Goal: Task Accomplishment & Management: Manage account settings

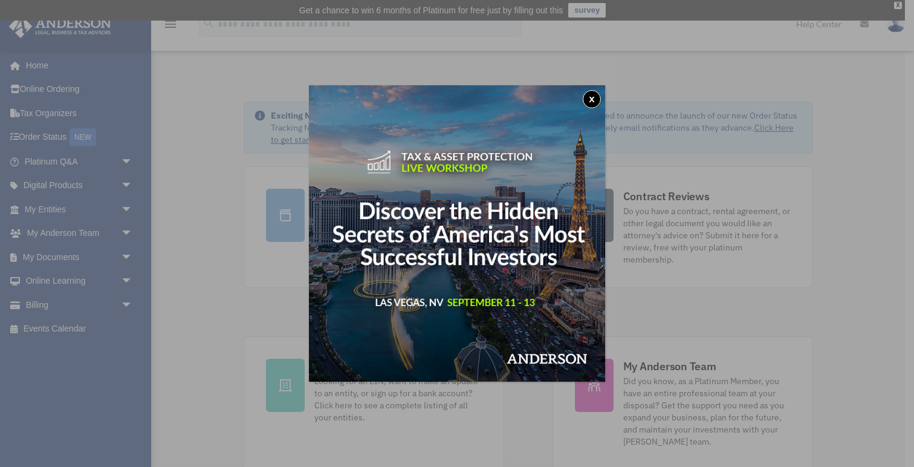
click at [594, 98] on button "x" at bounding box center [592, 99] width 18 height 18
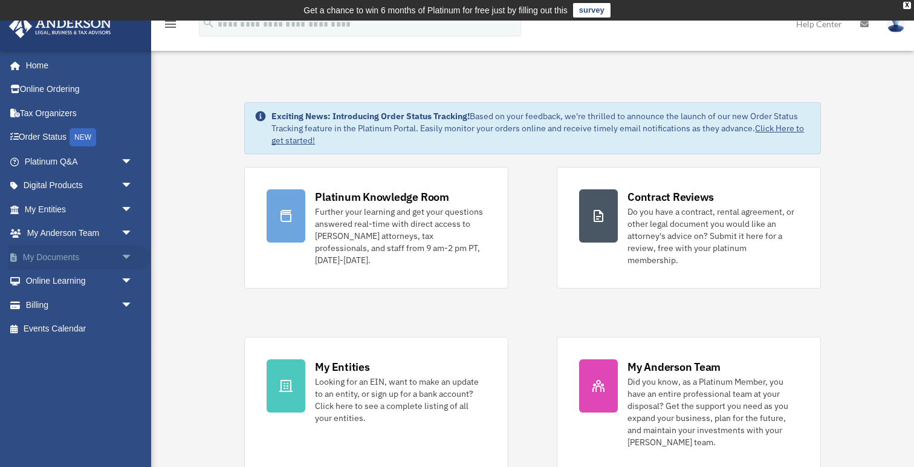
click at [116, 260] on link "My Documents arrow_drop_down" at bounding box center [79, 257] width 143 height 24
click at [128, 257] on span "arrow_drop_down" at bounding box center [133, 257] width 24 height 25
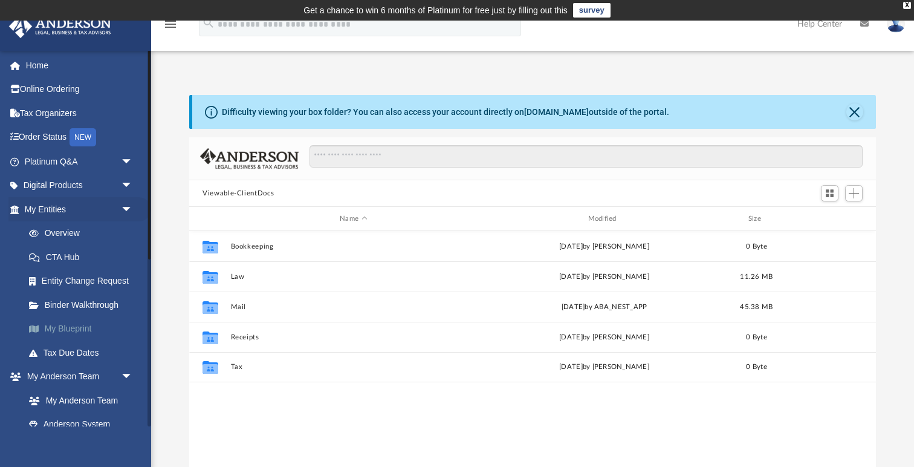
scroll to position [274, 686]
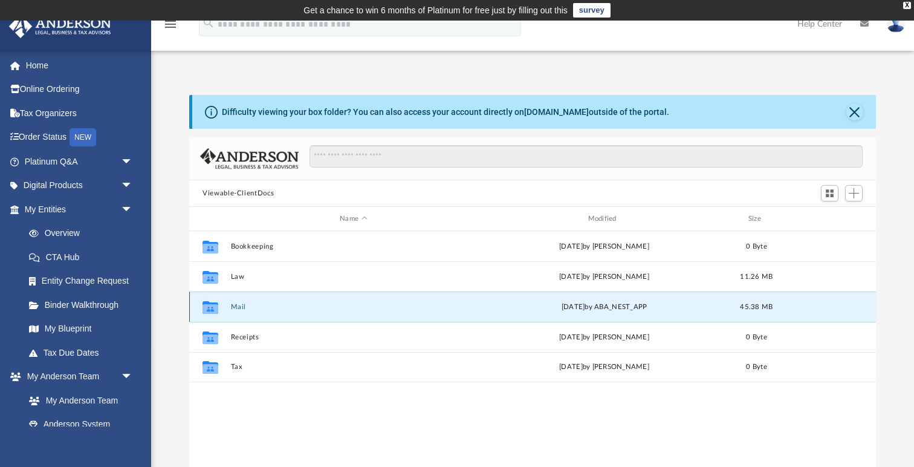
click at [239, 303] on button "Mail" at bounding box center [353, 307] width 245 height 8
click at [241, 305] on button "Mail" at bounding box center [353, 307] width 245 height 8
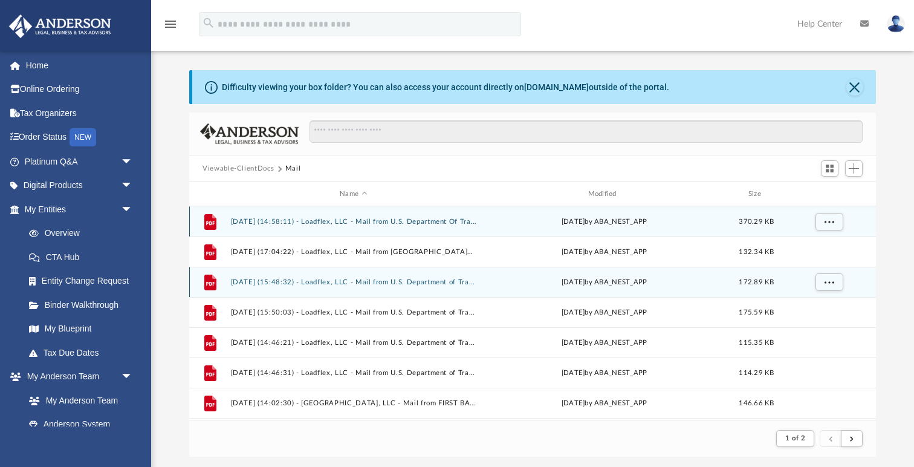
scroll to position [1, 1]
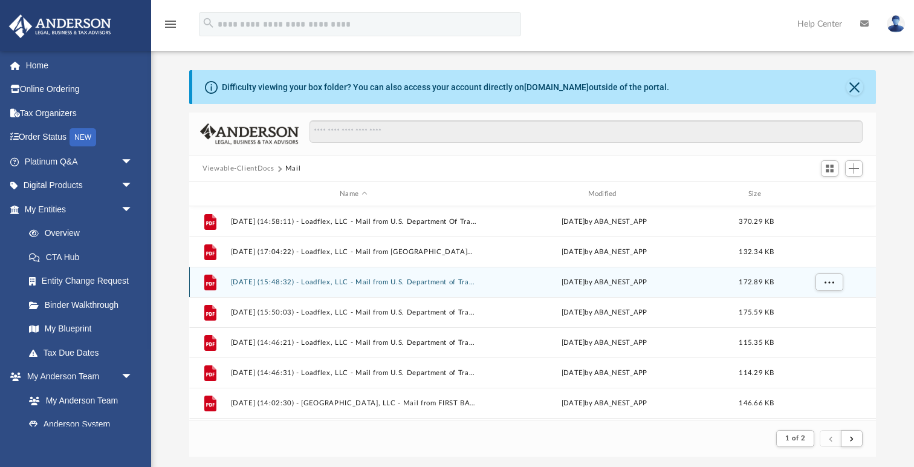
click at [241, 282] on button "2024.08.14 (15:48:32) - Loadflex, LLC - Mail from U.S. Department of Transporta…" at bounding box center [353, 282] width 245 height 8
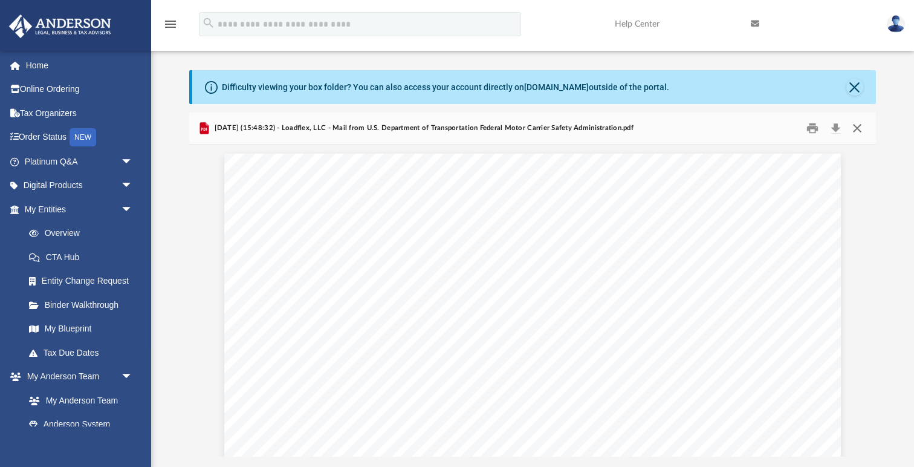
click at [858, 131] on button "Close" at bounding box center [857, 128] width 22 height 19
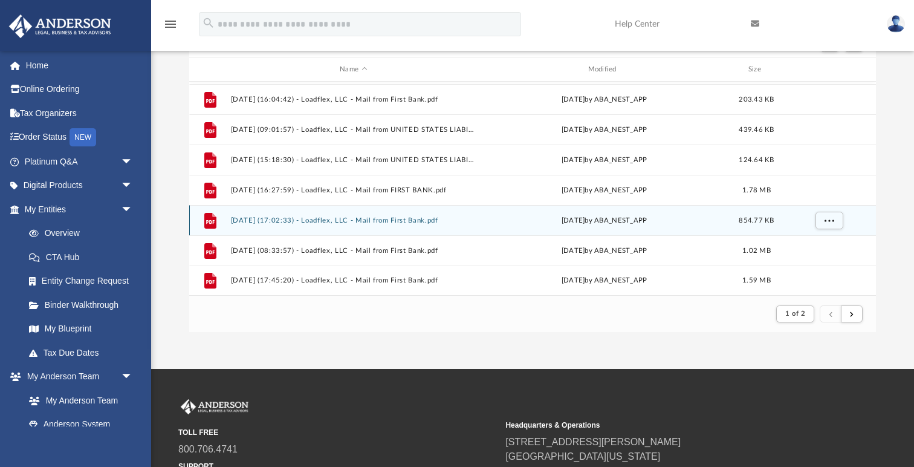
scroll to position [1278, 0]
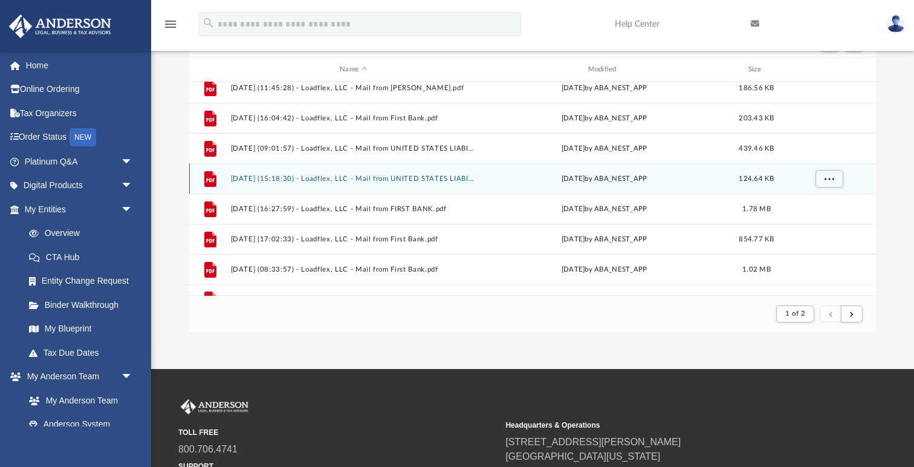
click at [432, 178] on button "2025.04.28 (15:18:30) - Loadflex, LLC - Mail from UNITED STATES LIABILITY INSUR…" at bounding box center [353, 179] width 245 height 8
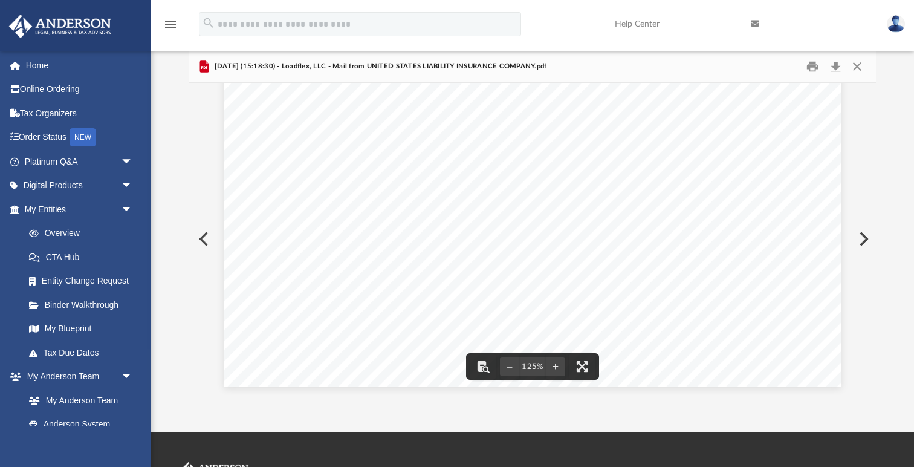
scroll to position [86, 0]
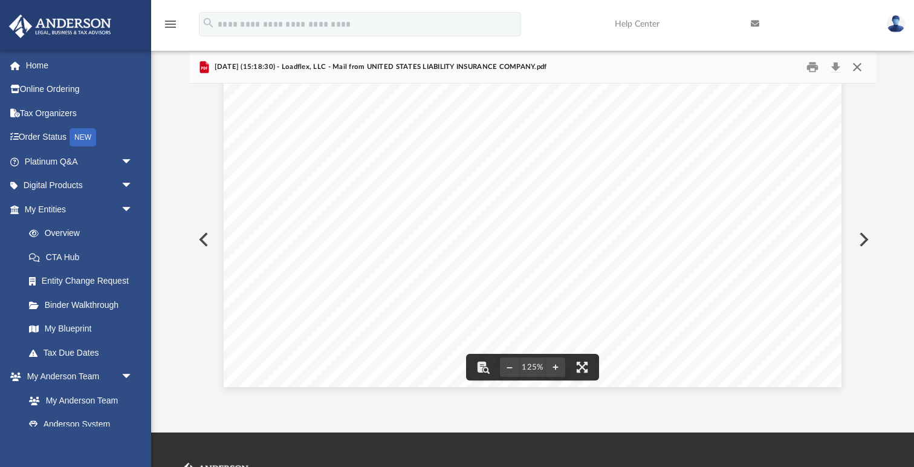
click at [859, 59] on button "Close" at bounding box center [857, 67] width 22 height 19
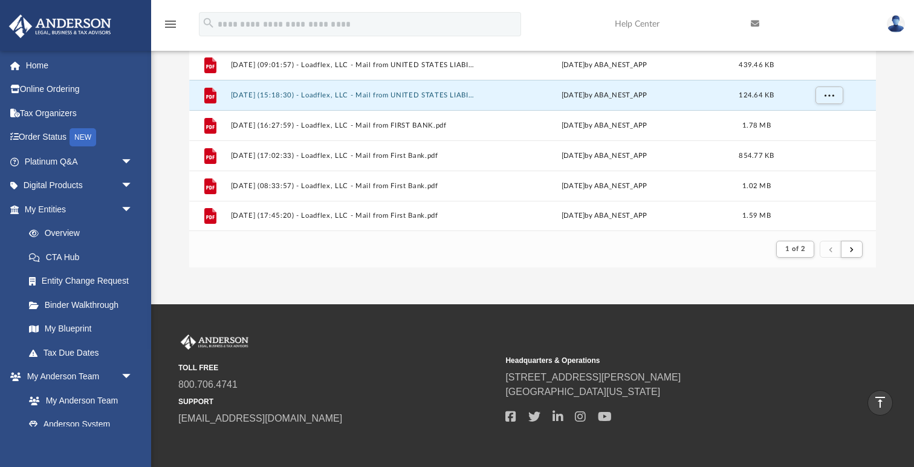
scroll to position [207, 0]
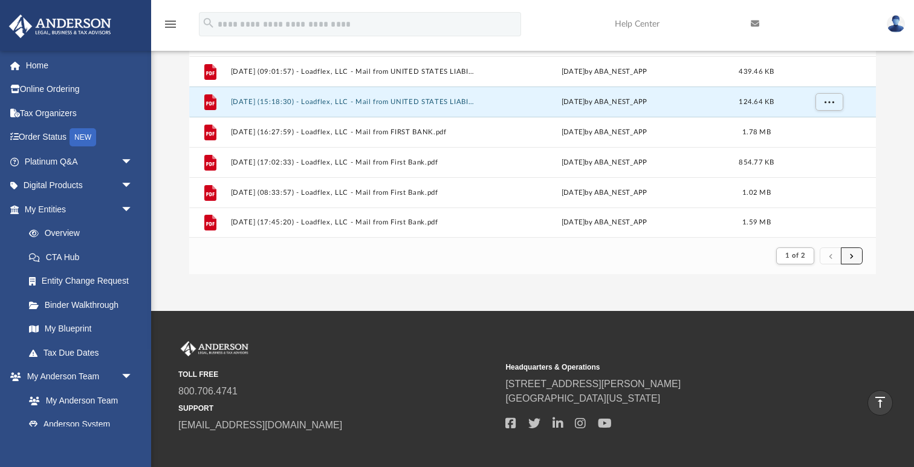
click at [856, 257] on button "submit" at bounding box center [852, 256] width 22 height 18
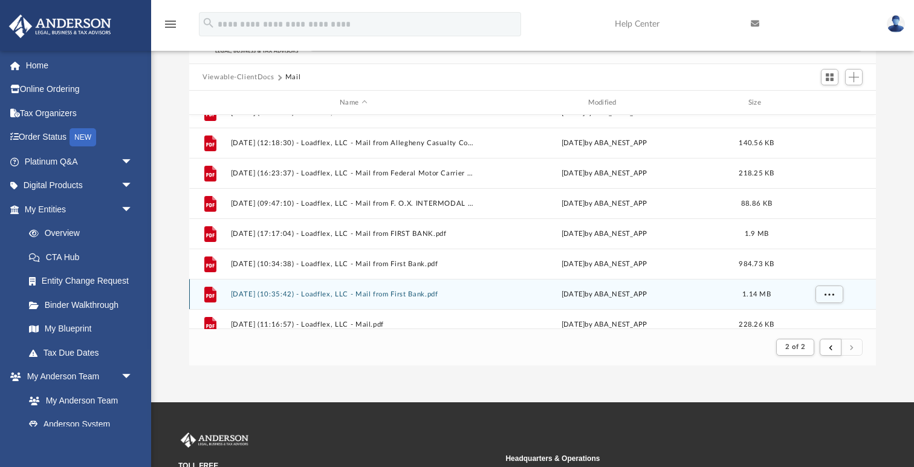
scroll to position [360, 0]
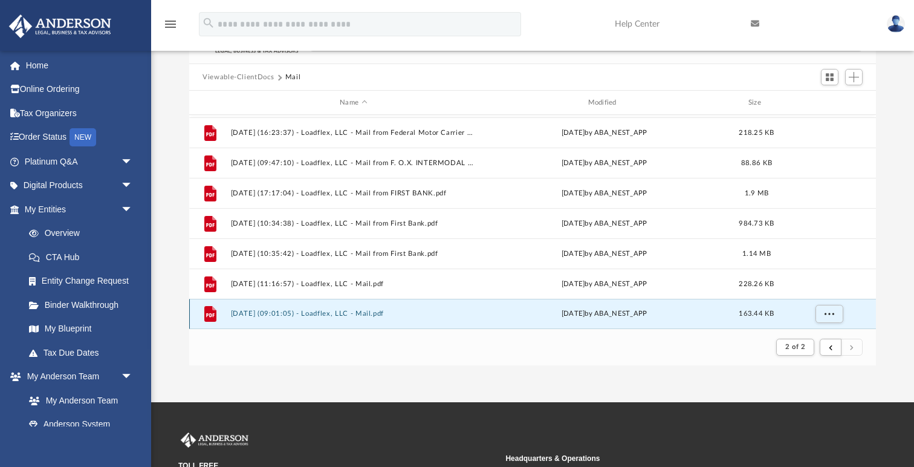
click at [365, 312] on button "2025.09.02 (09:01:05) - Loadflex, LLC - Mail.pdf" at bounding box center [353, 313] width 245 height 8
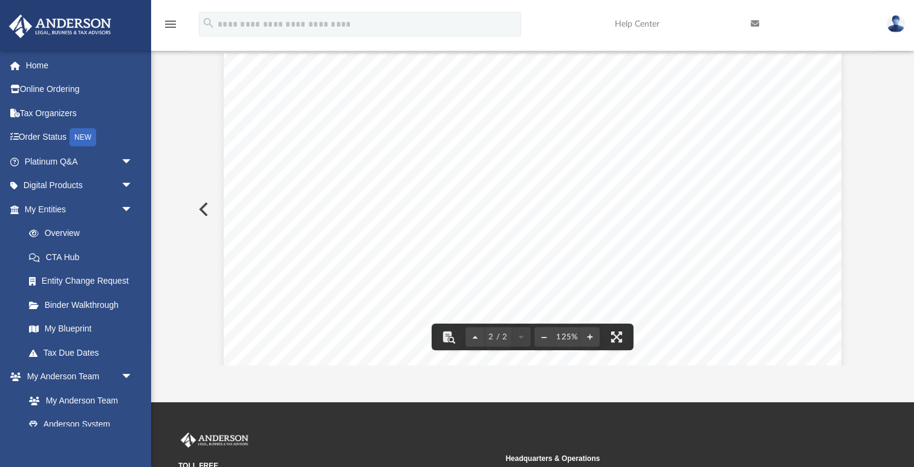
scroll to position [1026, 0]
drag, startPoint x: 415, startPoint y: 179, endPoint x: 474, endPoint y: 185, distance: 60.1
click at [474, 185] on div "Page 2" at bounding box center [533, 245] width 618 height 794
drag, startPoint x: 438, startPoint y: 204, endPoint x: 509, endPoint y: 204, distance: 71.3
click at [514, 204] on div "Page 2" at bounding box center [533, 245] width 618 height 794
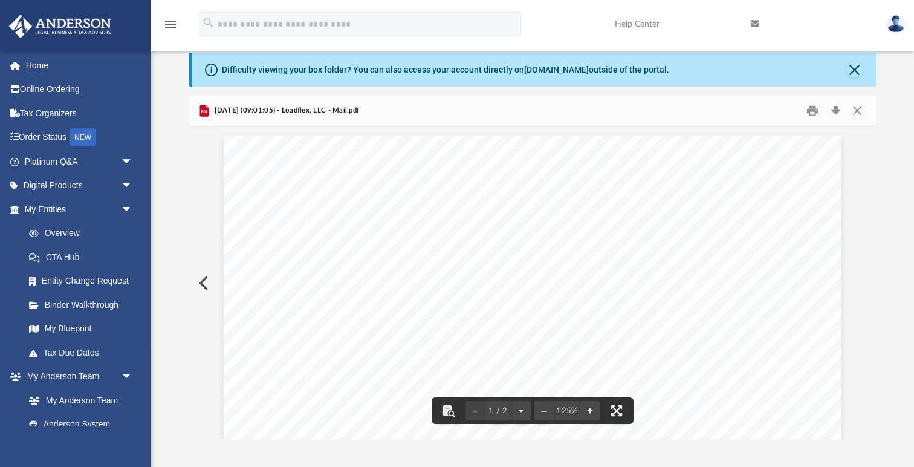
scroll to position [0, 0]
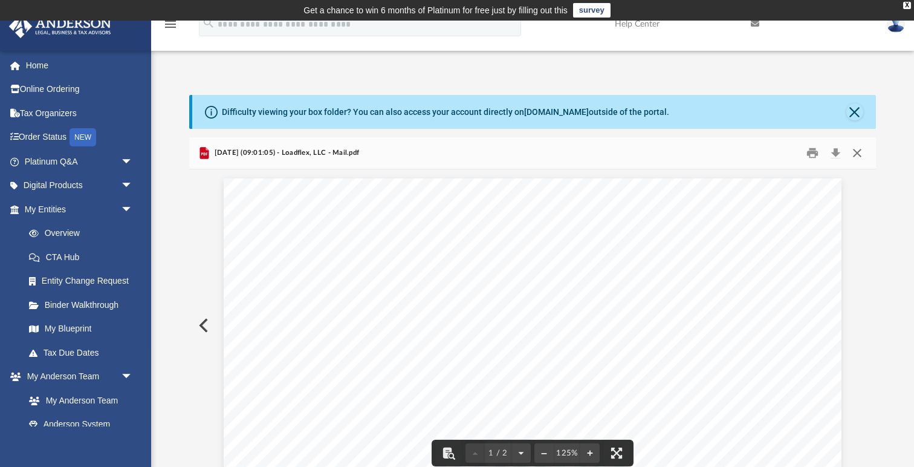
click at [861, 150] on button "Close" at bounding box center [857, 153] width 22 height 19
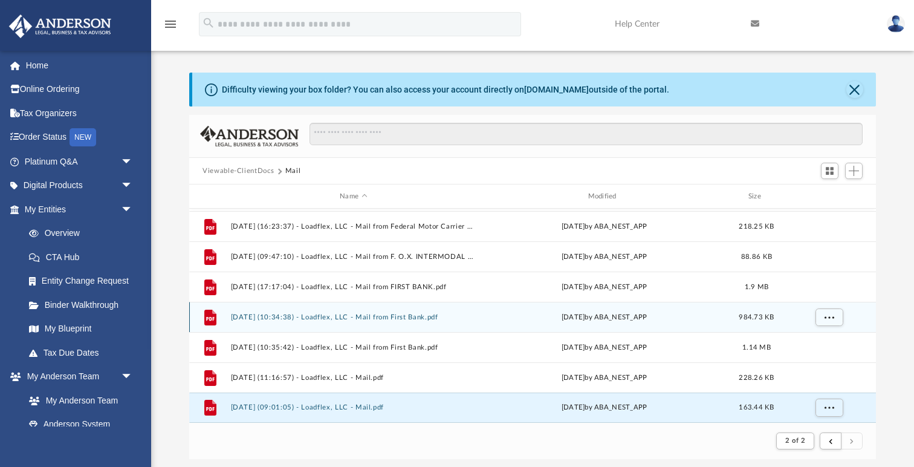
scroll to position [32, 0]
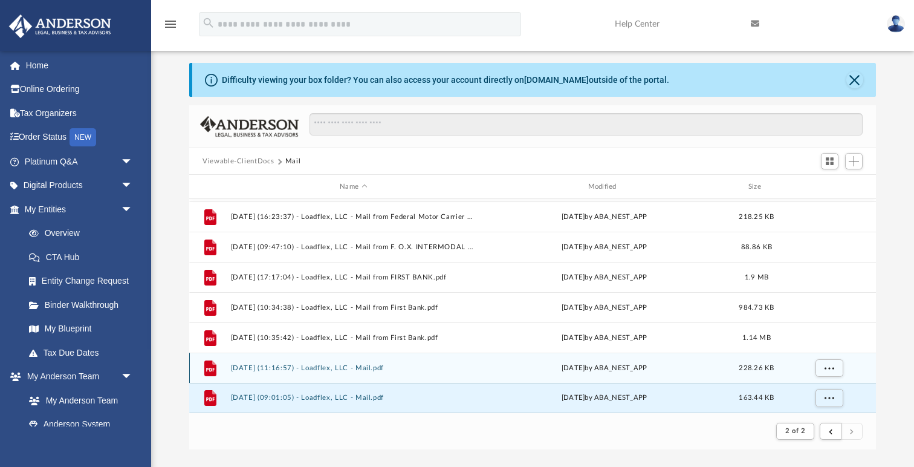
click at [366, 369] on button "2025.08.26 (11:16:57) - Loadflex, LLC - Mail.pdf" at bounding box center [353, 368] width 245 height 8
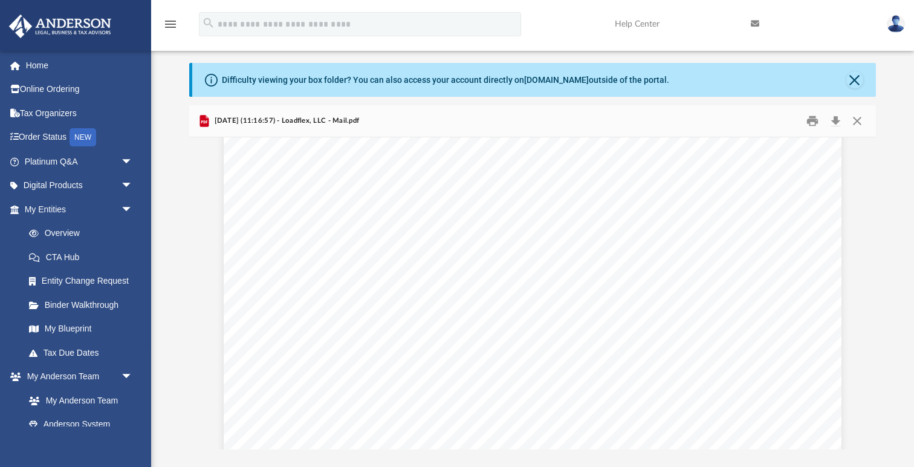
scroll to position [1103, 0]
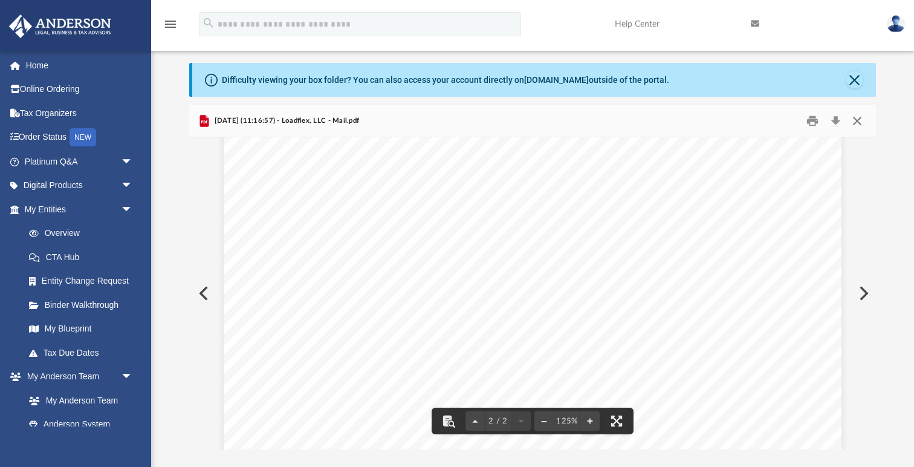
click at [855, 123] on button "Close" at bounding box center [857, 121] width 22 height 19
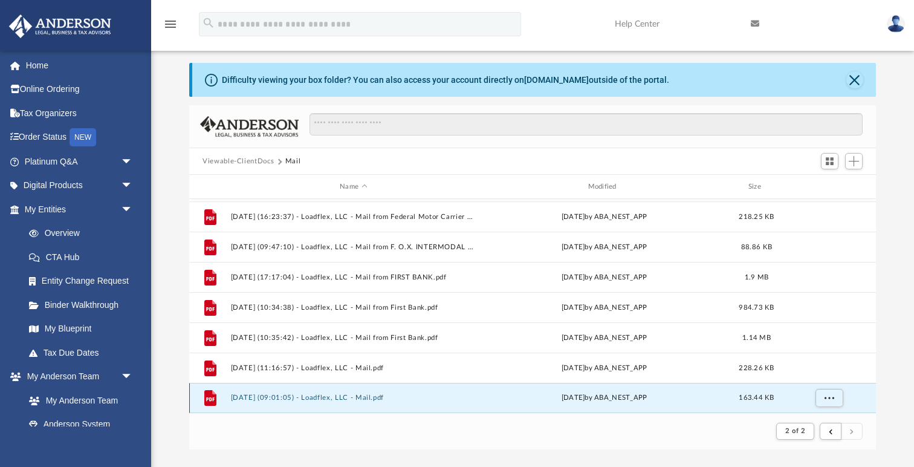
click at [347, 398] on button "2025.09.02 (09:01:05) - Loadflex, LLC - Mail.pdf" at bounding box center [353, 397] width 245 height 8
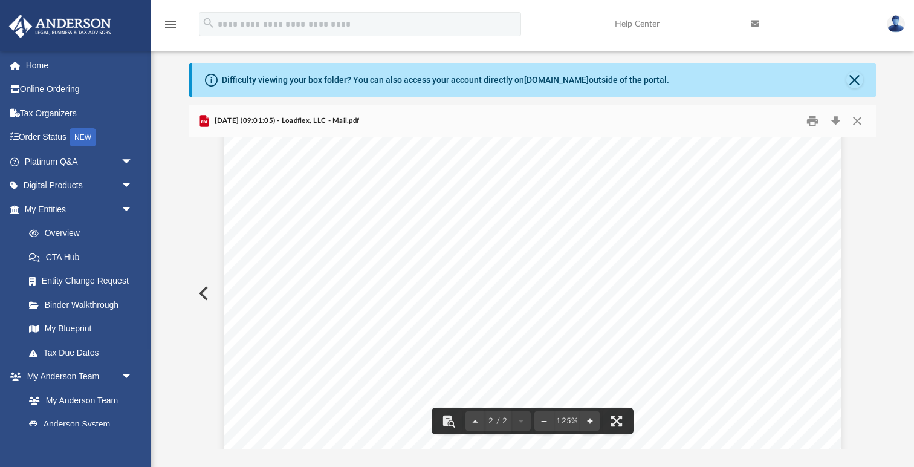
scroll to position [1100, 0]
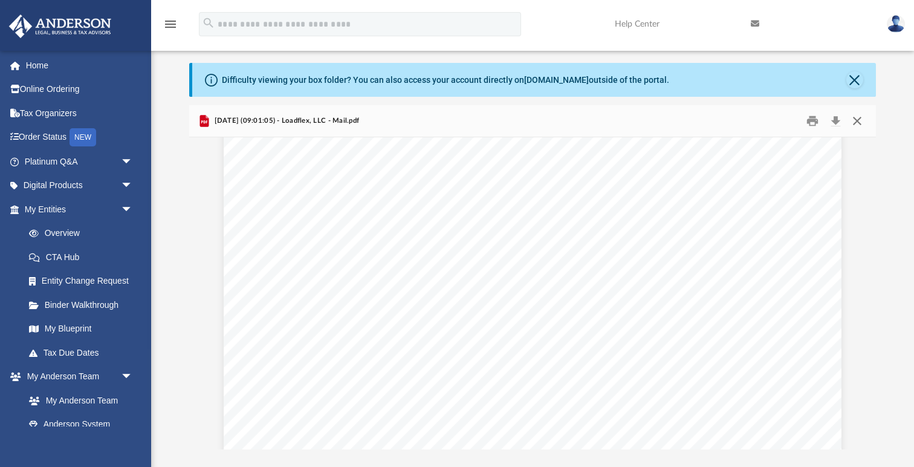
click at [856, 118] on button "Close" at bounding box center [857, 121] width 22 height 19
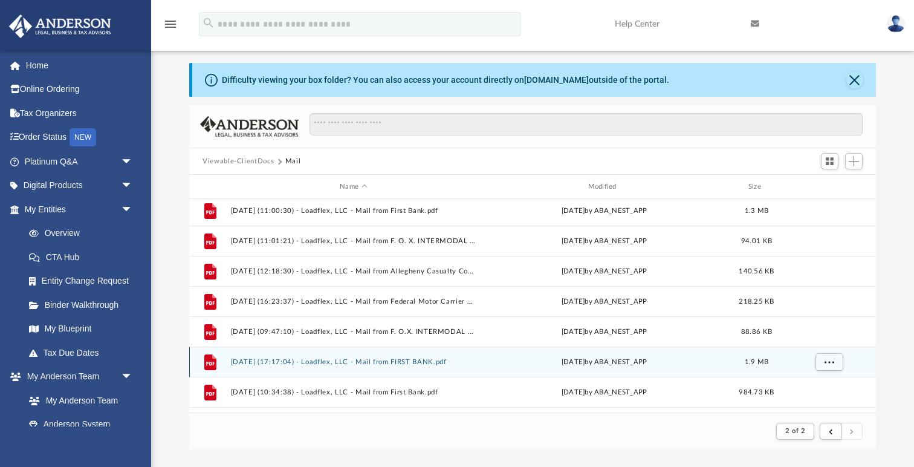
scroll to position [260, 0]
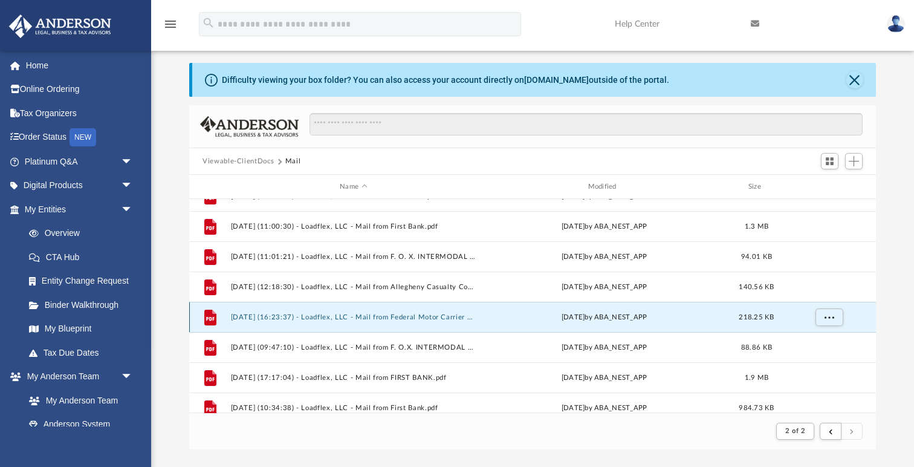
click at [422, 315] on button "2025.07.30 (16:23:37) - Loadflex, LLC - Mail from Federal Motor Carrier Safety …" at bounding box center [353, 317] width 245 height 8
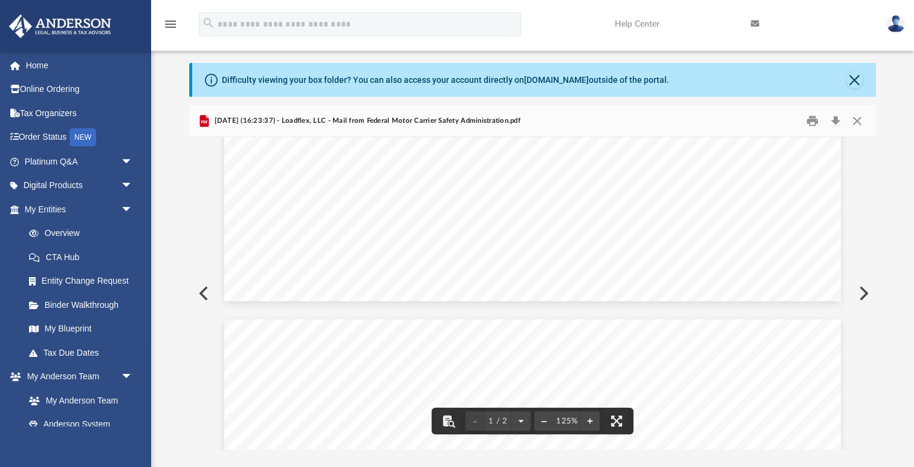
scroll to position [468, 0]
click at [855, 120] on button "Close" at bounding box center [857, 121] width 22 height 19
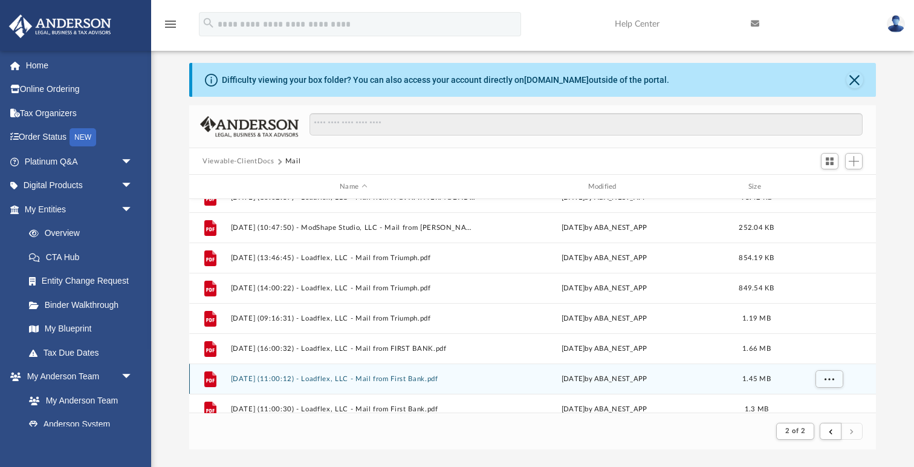
scroll to position [73, 0]
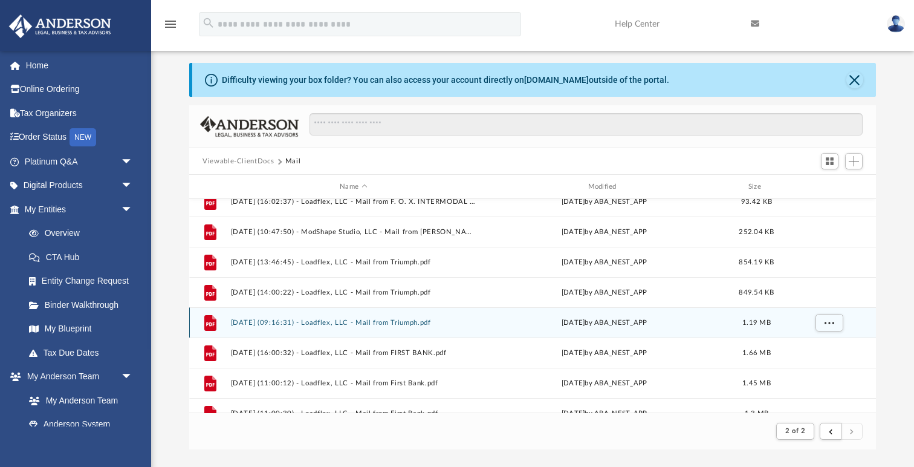
click at [422, 320] on button "2025.07.03 (09:16:31) - Loadflex, LLC - Mail from Triumph.pdf" at bounding box center [353, 322] width 245 height 8
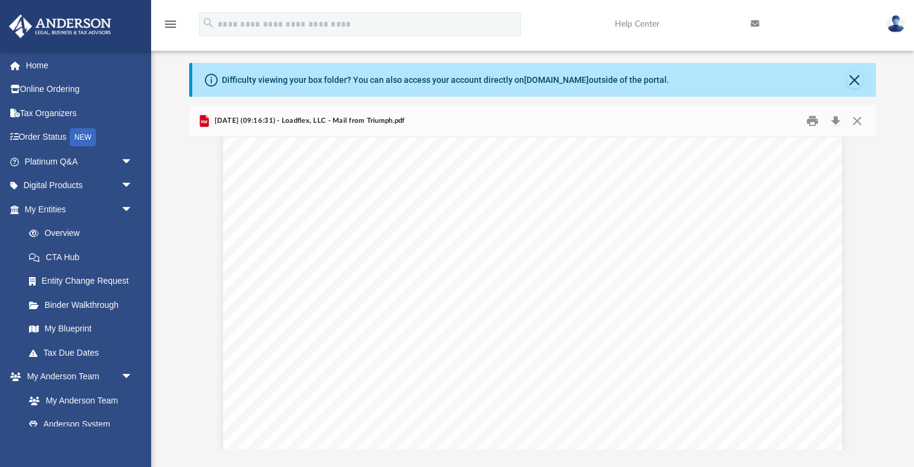
scroll to position [2561, 0]
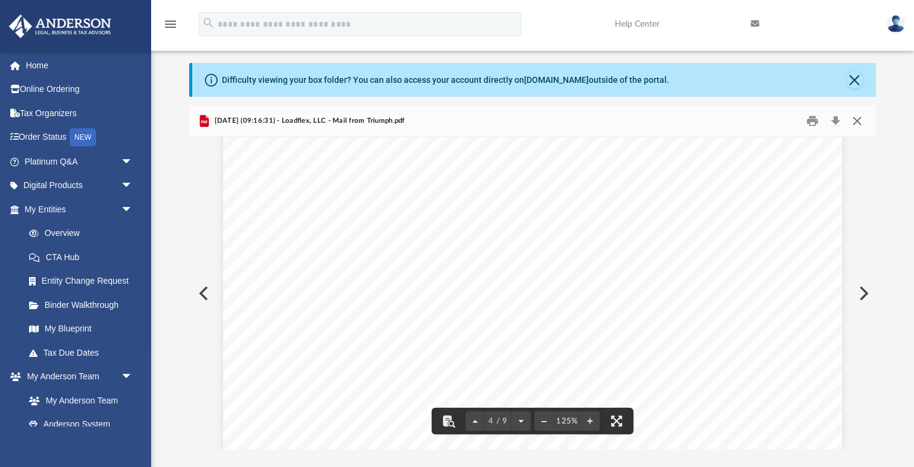
click at [858, 118] on button "Close" at bounding box center [857, 121] width 22 height 19
